Goal: Information Seeking & Learning: Learn about a topic

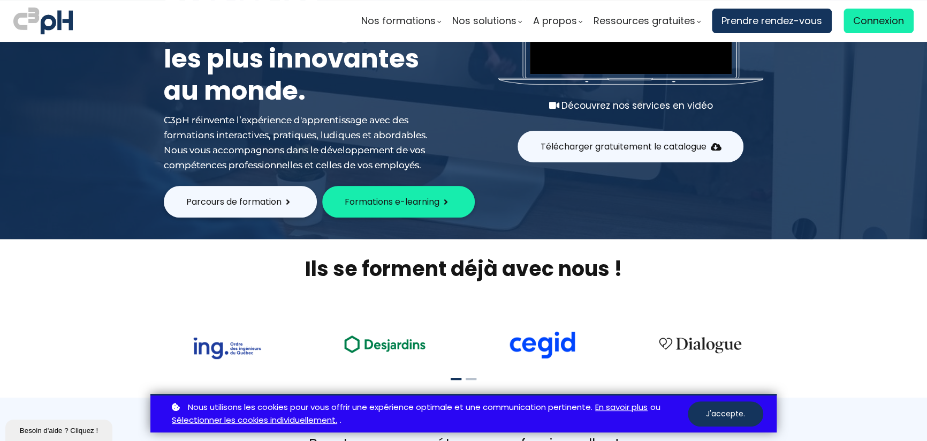
scroll to position [107, 0]
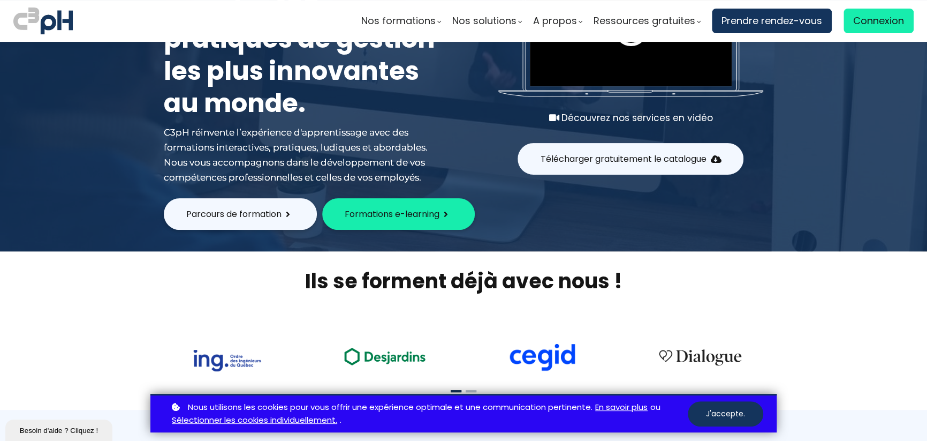
drag, startPoint x: 258, startPoint y: 216, endPoint x: 347, endPoint y: 246, distance: 93.6
click at [258, 216] on span "Parcours de formation" at bounding box center [233, 213] width 95 height 13
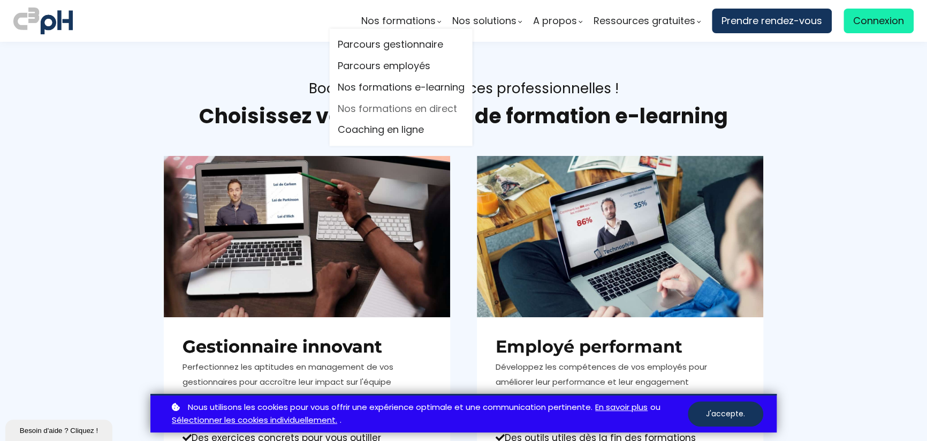
click at [414, 110] on link "Nos formations en direct" at bounding box center [401, 109] width 127 height 16
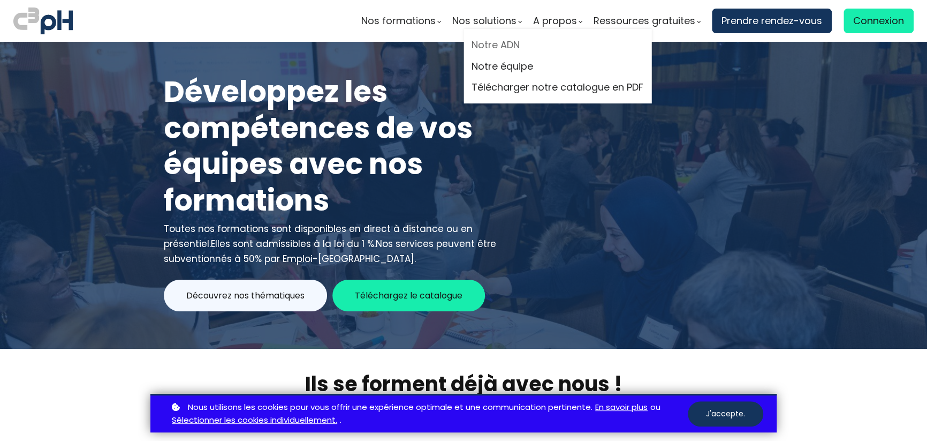
click at [504, 50] on link "Notre ADN" at bounding box center [558, 45] width 172 height 16
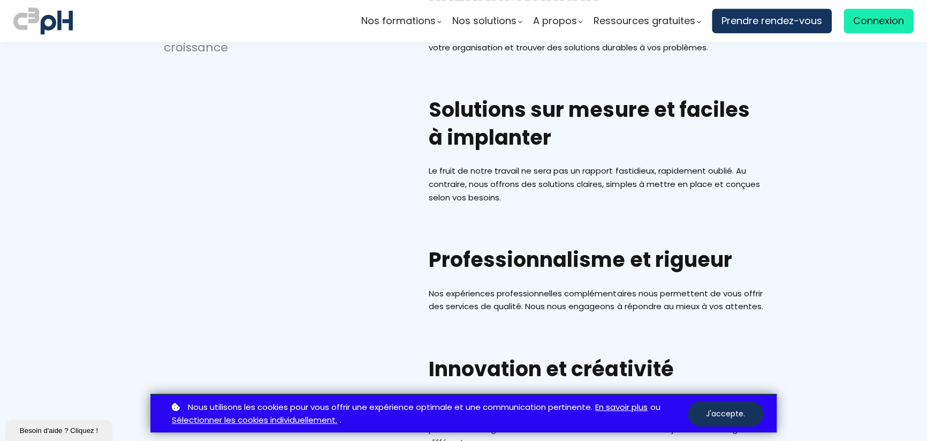
scroll to position [589, 0]
